Goal: Book appointment/travel/reservation

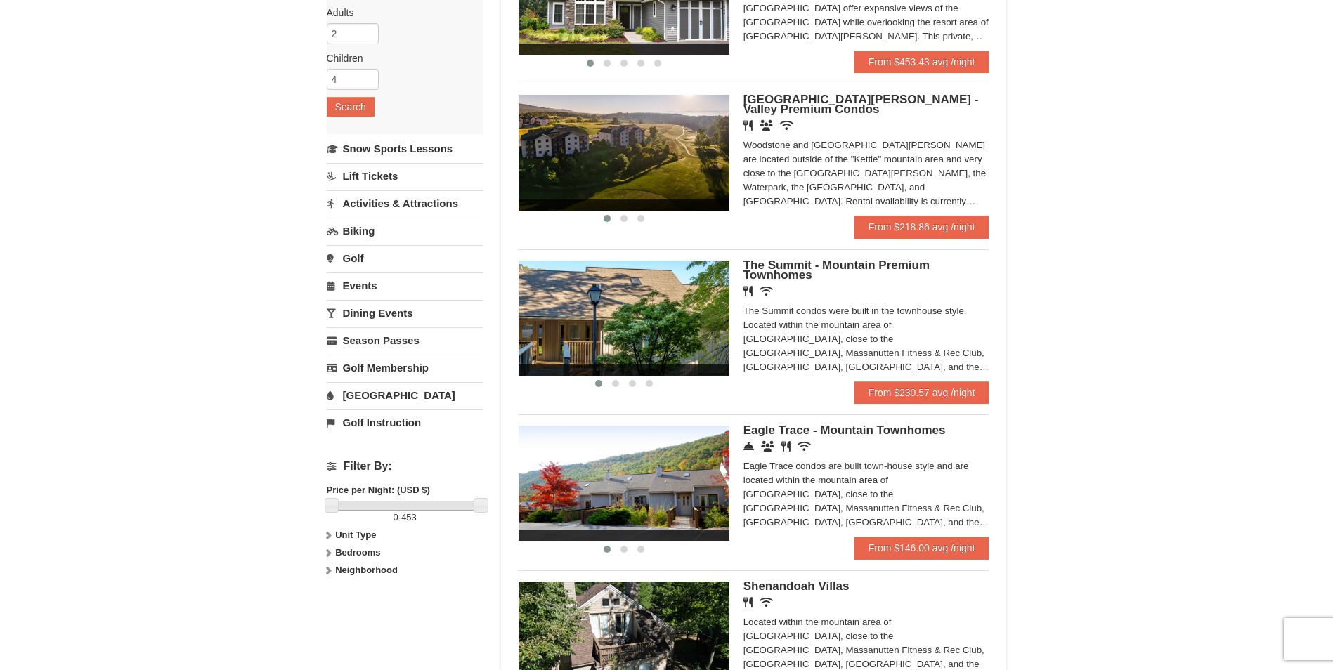
scroll to position [247, 0]
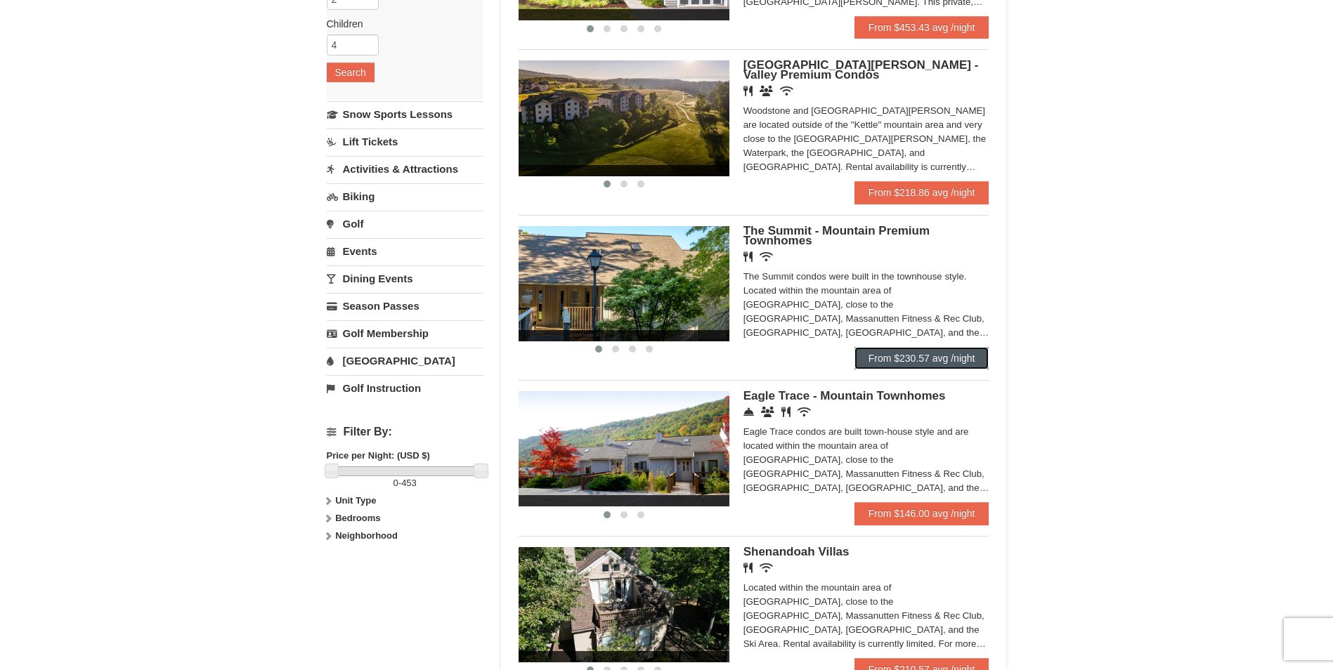
click at [949, 356] on link "From $230.57 avg /night" at bounding box center [921, 358] width 135 height 22
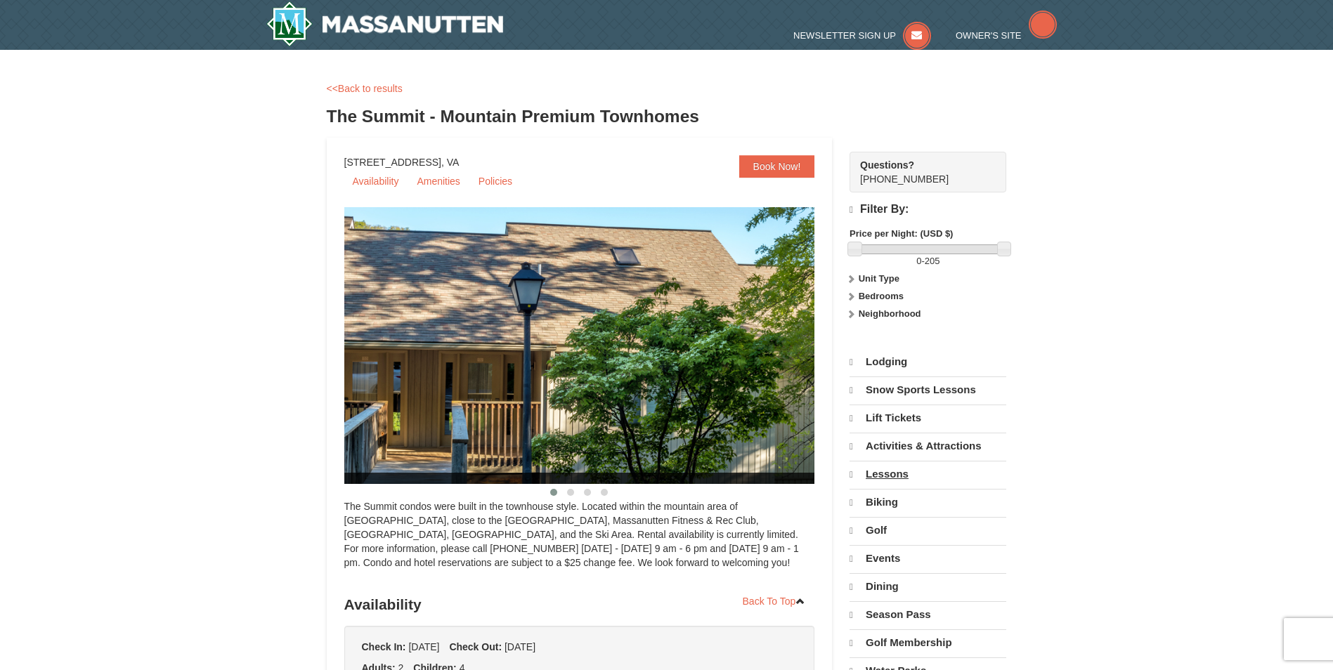
select select "9"
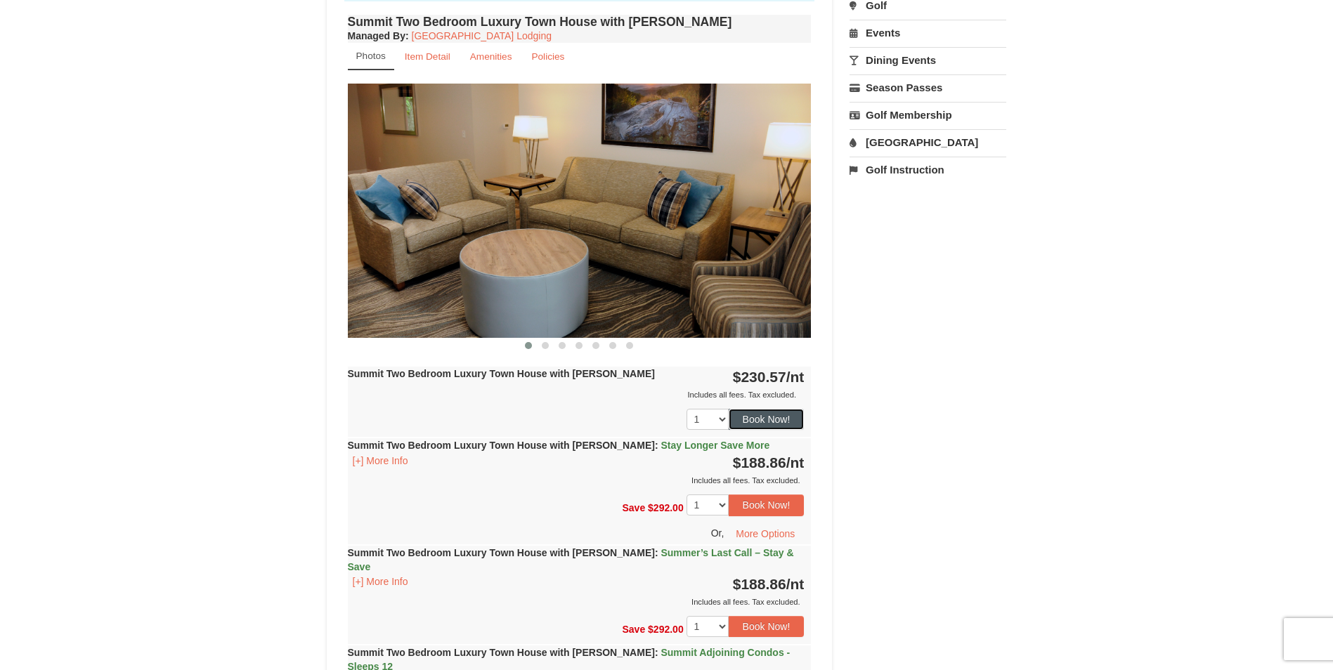
click at [784, 423] on button "Book Now!" at bounding box center [767, 419] width 76 height 21
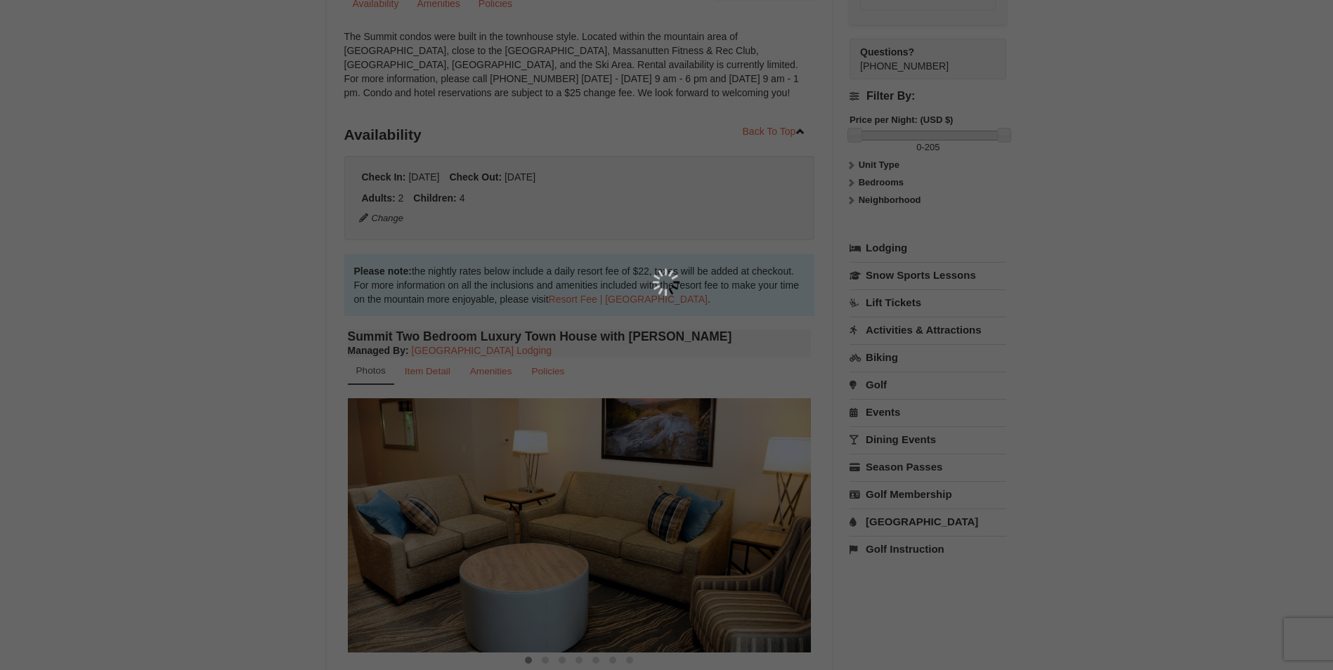
scroll to position [137, 0]
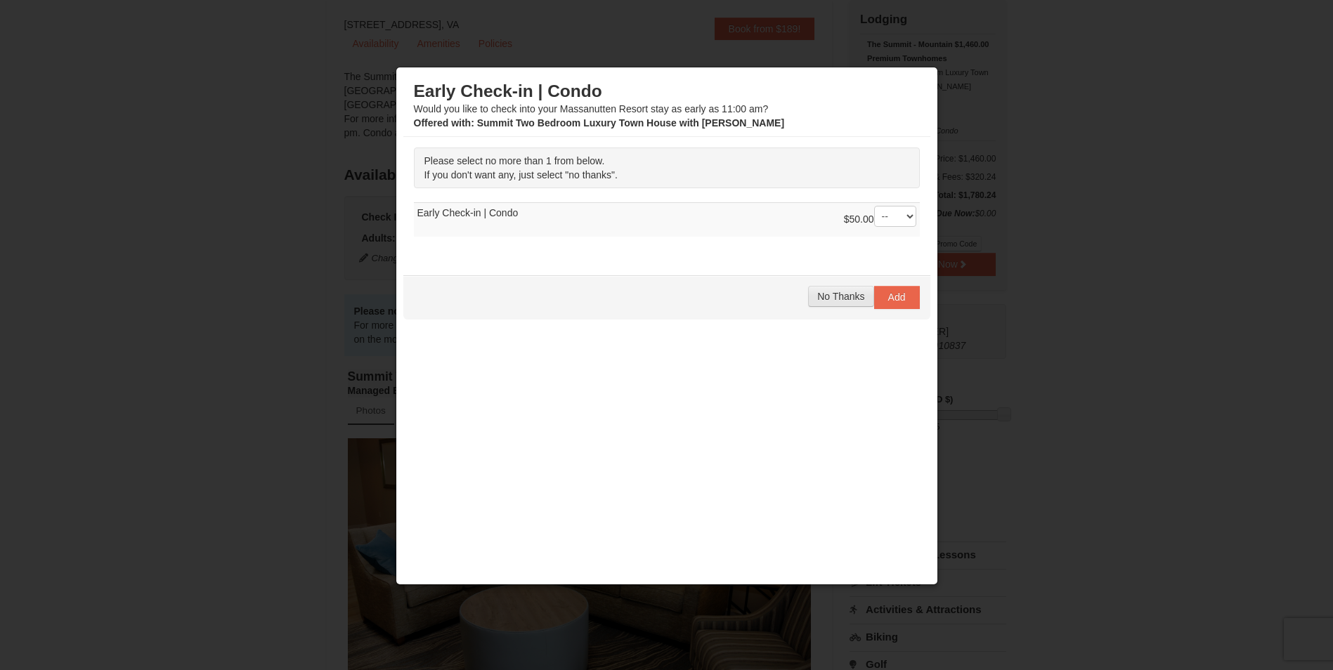
click at [855, 301] on span "No Thanks" at bounding box center [840, 296] width 47 height 11
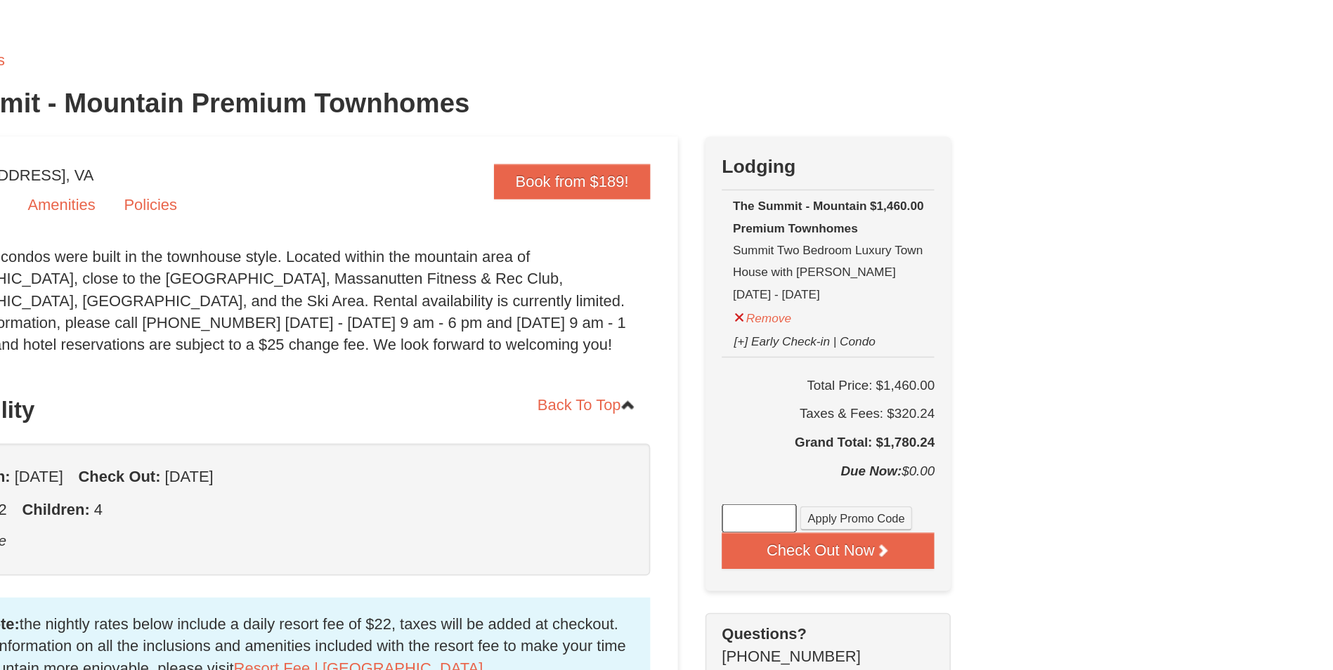
scroll to position [46, 0]
